Goal: Task Accomplishment & Management: Complete application form

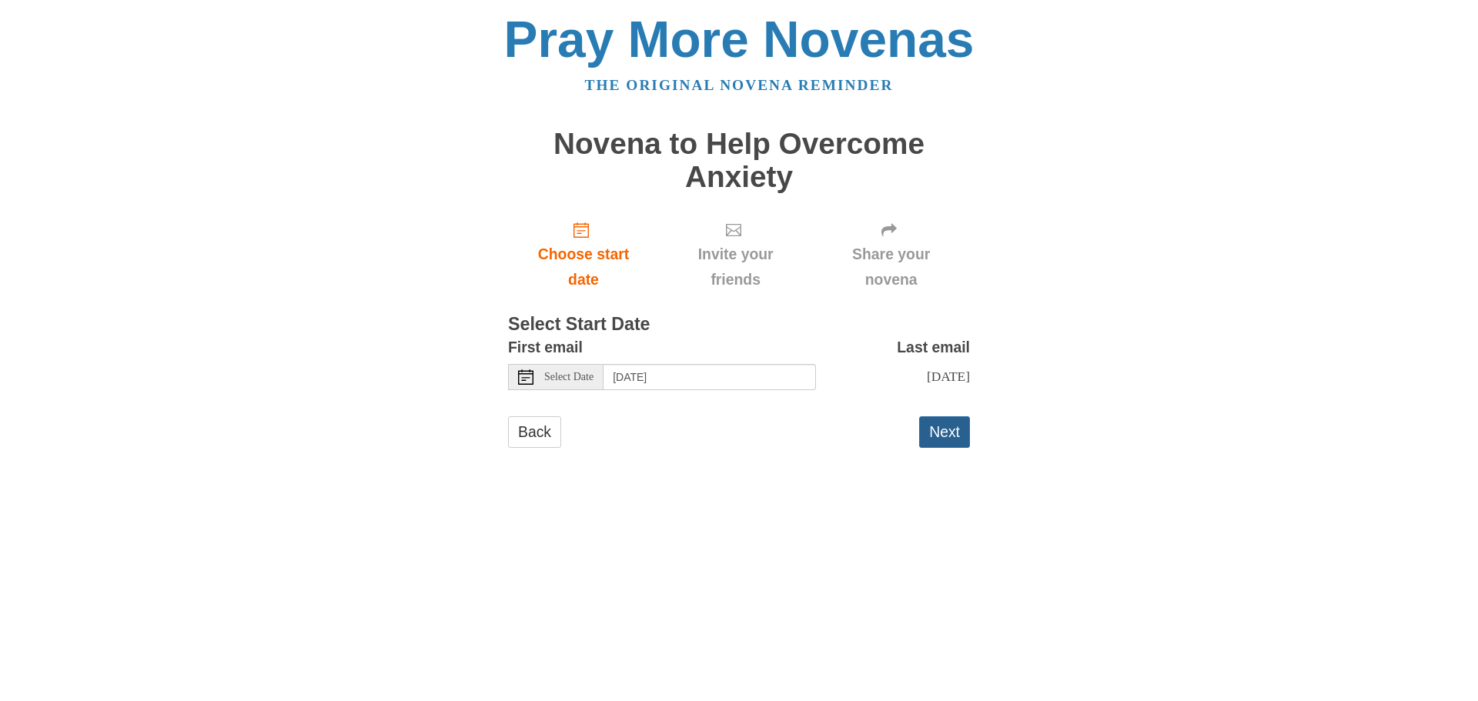
click at [941, 430] on button "Next" at bounding box center [944, 432] width 51 height 32
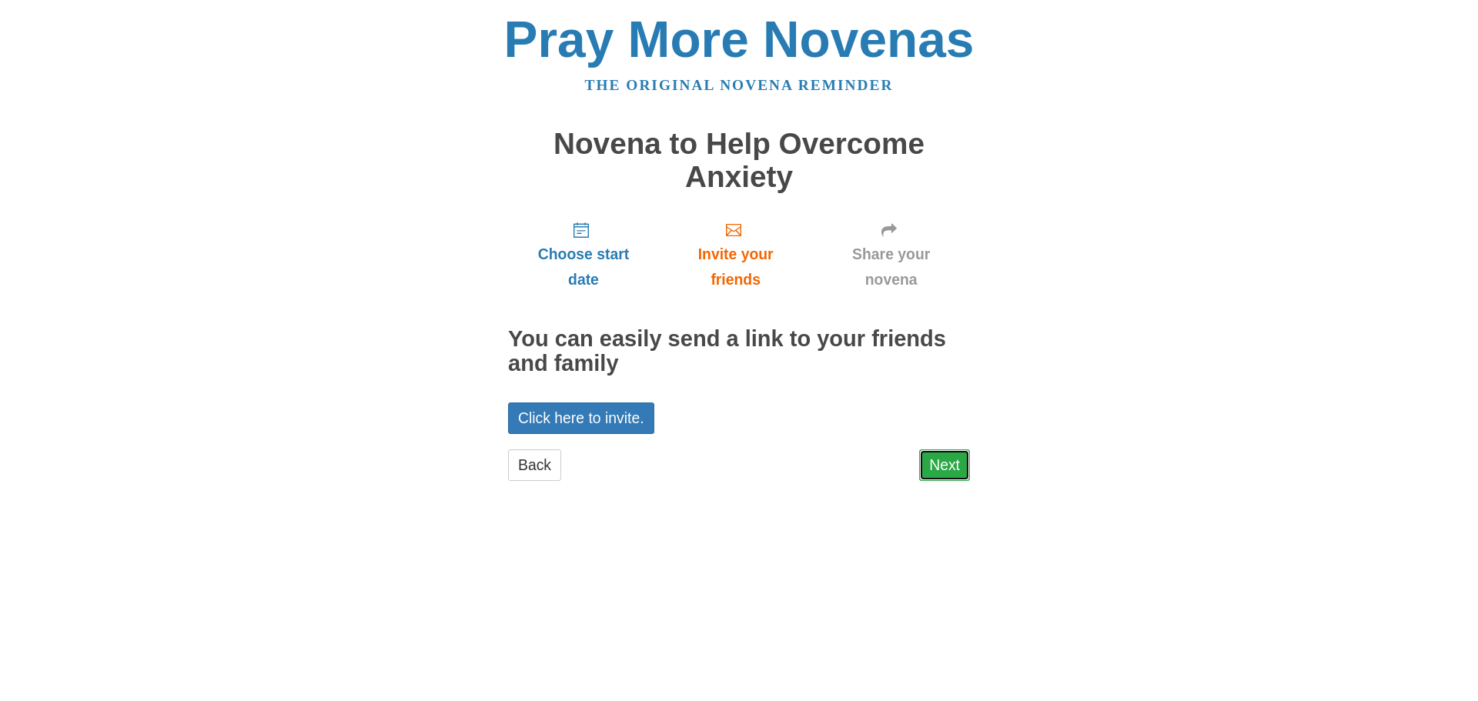
click at [937, 466] on link "Next" at bounding box center [944, 465] width 51 height 32
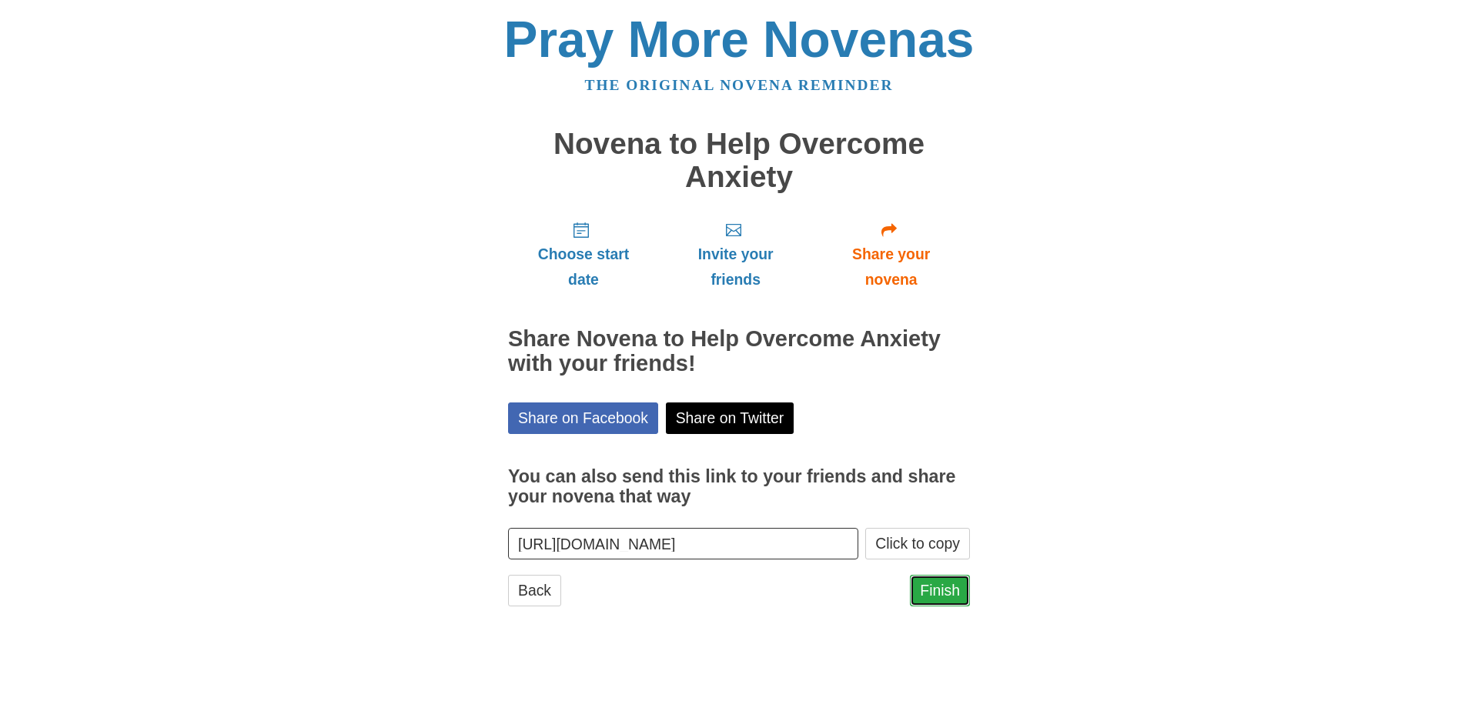
click at [952, 590] on link "Finish" at bounding box center [940, 591] width 60 height 32
